Goal: Information Seeking & Learning: Learn about a topic

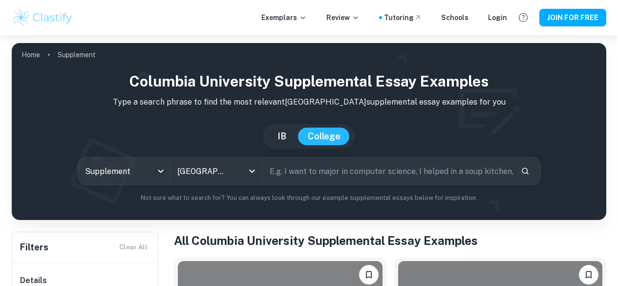
scroll to position [263, 0]
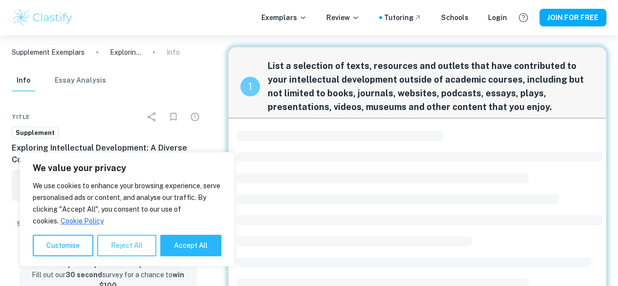
scroll to position [25, 0]
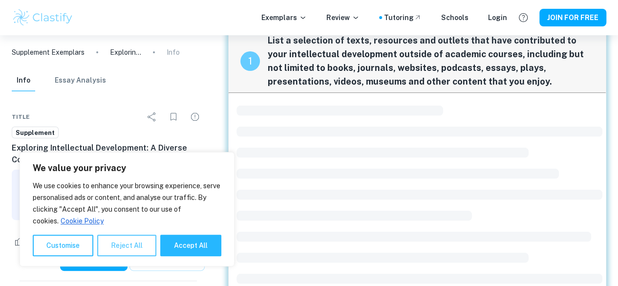
click at [139, 239] on button "Reject All" at bounding box center [126, 244] width 59 height 21
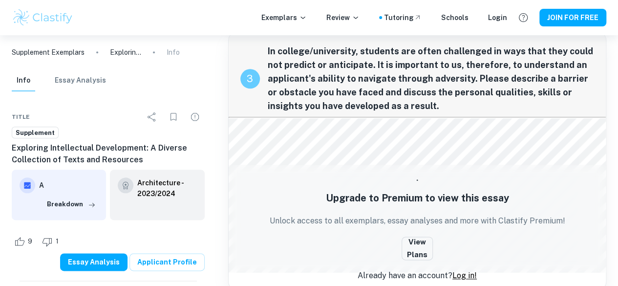
scroll to position [481, 0]
